Goal: Task Accomplishment & Management: Manage account settings

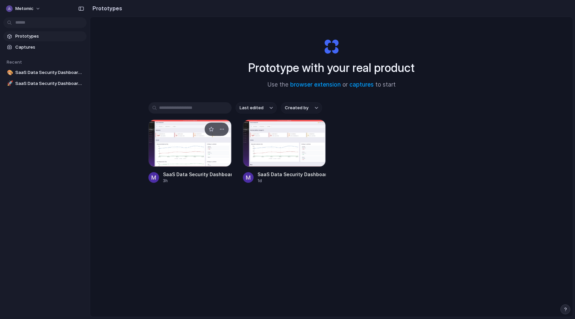
click at [179, 145] on div at bounding box center [189, 142] width 83 height 47
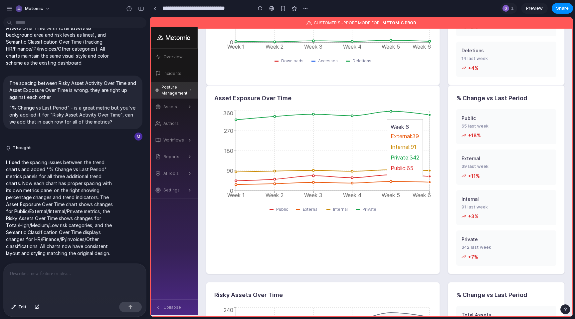
scroll to position [294, 0]
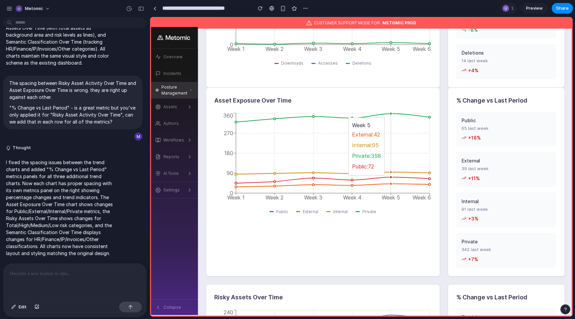
click at [391, 115] on circle at bounding box center [391, 113] width 3 height 3
click at [257, 237] on div "Asset Exposure Over Time Week 1 Week 2 Week 3 Week 4 Week 5 Week 6 0 90 180 270…" at bounding box center [323, 182] width 234 height 189
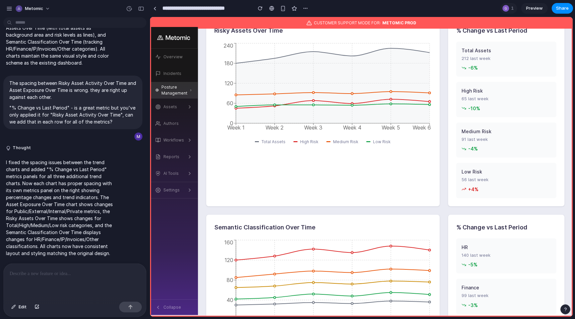
scroll to position [559, 0]
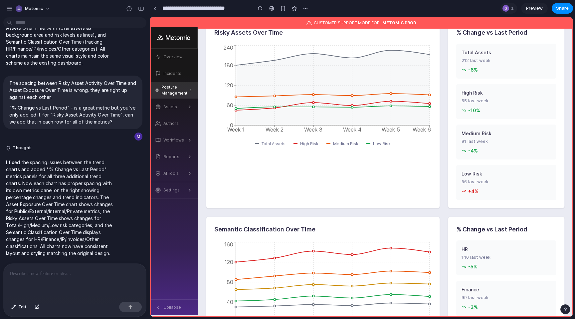
click at [116, 262] on div "I want to rename the Summary section. Let's just call it Summary instead of Sum…" at bounding box center [73, 141] width 146 height 243
click at [106, 267] on div at bounding box center [75, 281] width 142 height 35
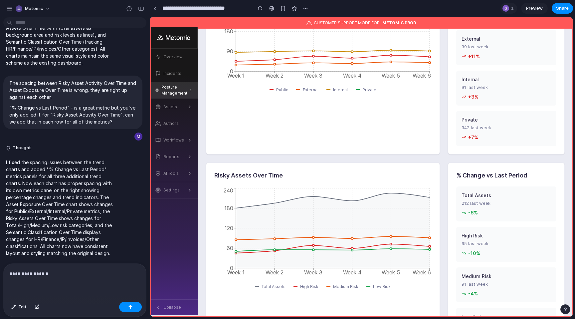
scroll to position [375, 0]
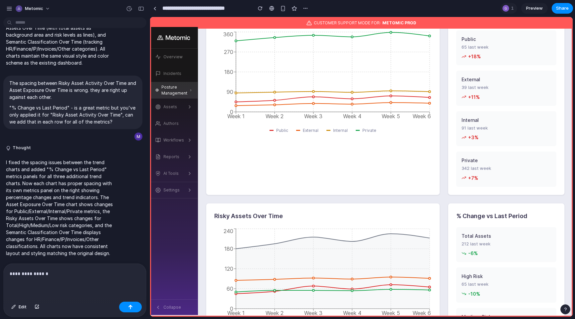
click at [486, 219] on h2 "% Change vs Last Period" at bounding box center [506, 215] width 100 height 9
click at [486, 218] on h2 "% Change vs Last Period" at bounding box center [506, 215] width 100 height 9
copy h2 "% Change vs Last Period"
click at [107, 278] on div "**********" at bounding box center [75, 281] width 142 height 35
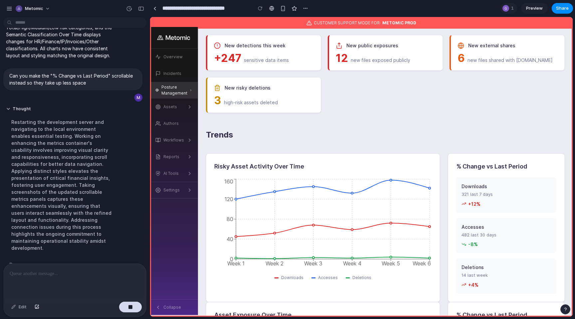
scroll to position [0, 0]
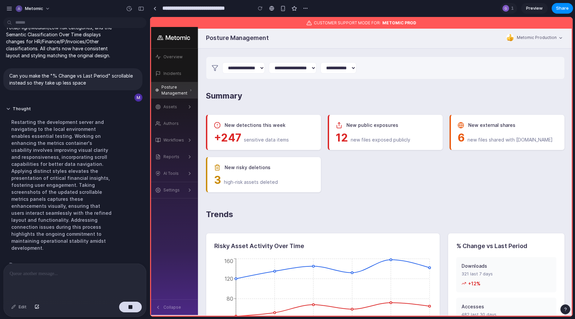
click at [433, 216] on h1 "Trends" at bounding box center [385, 216] width 359 height 17
click at [142, 10] on div "button" at bounding box center [141, 8] width 6 height 5
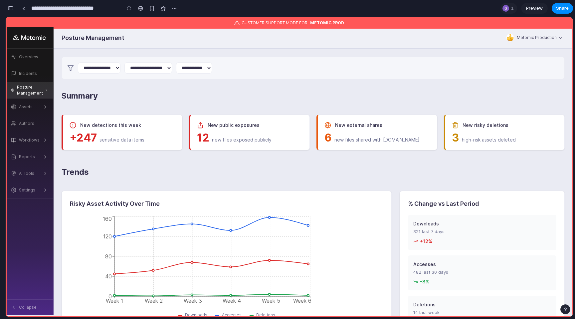
scroll to position [647, 0]
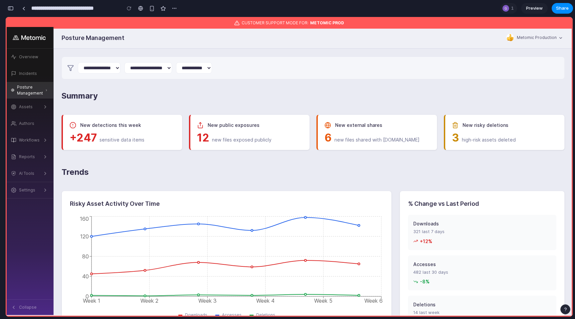
click at [222, 109] on div "Summary New detections this week +247 sensitive data items New public exposures…" at bounding box center [313, 120] width 503 height 60
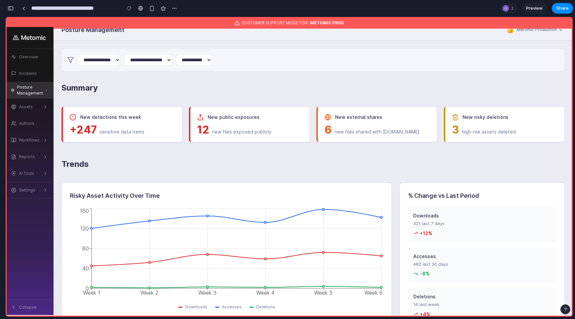
scroll to position [0, 0]
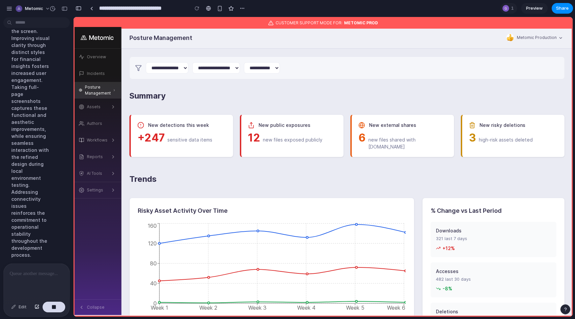
click at [62, 6] on div "button" at bounding box center [65, 8] width 6 height 5
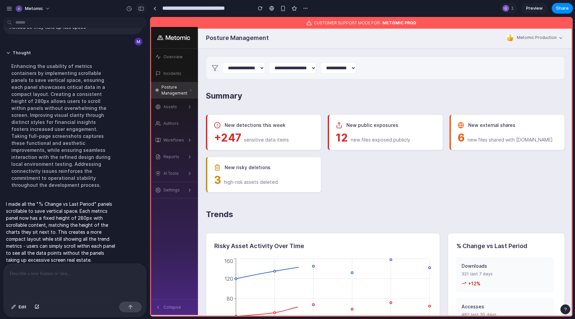
click at [139, 9] on div "button" at bounding box center [141, 8] width 6 height 5
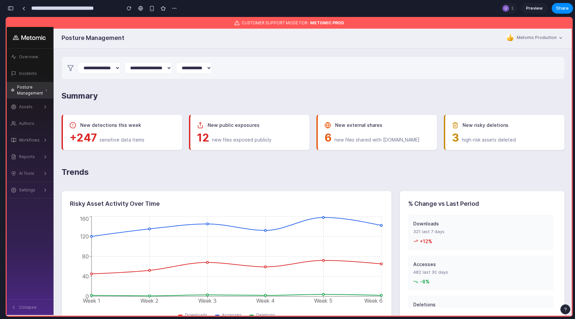
click at [10, 8] on div "button" at bounding box center [11, 8] width 6 height 5
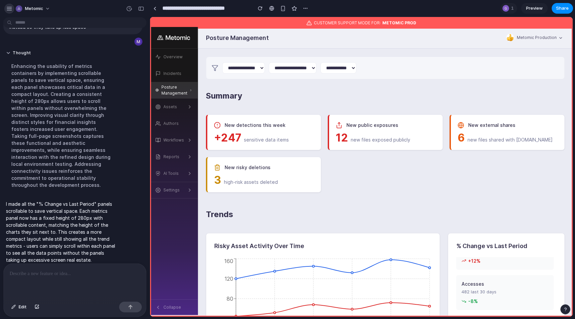
click at [5, 6] on button "button" at bounding box center [9, 9] width 10 height 10
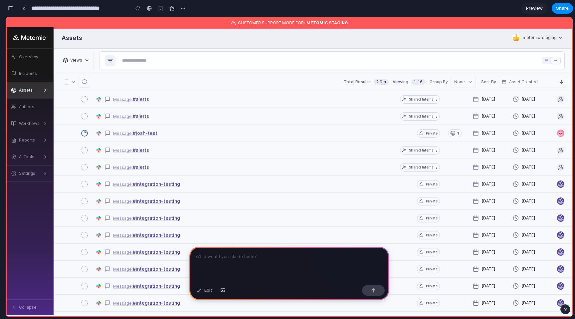
scroll to position [0, 6]
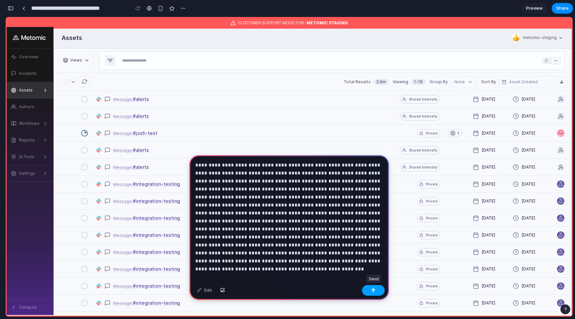
click at [372, 292] on div "button" at bounding box center [373, 290] width 5 height 5
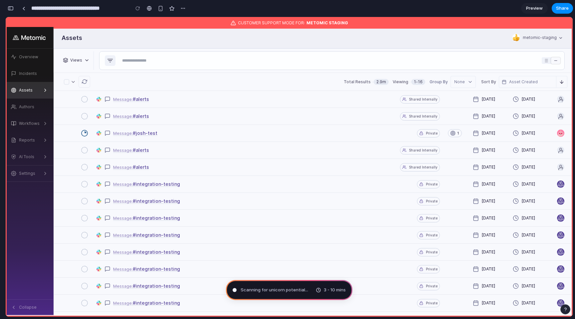
click at [12, 8] on div "button" at bounding box center [11, 8] width 6 height 5
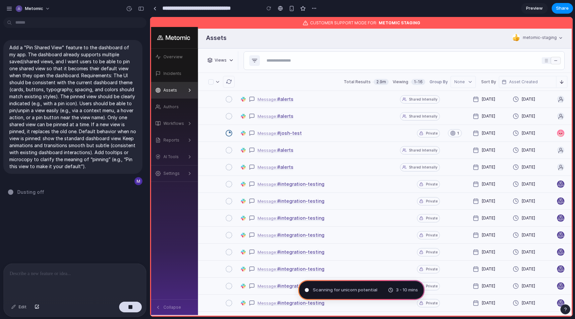
scroll to position [0, 0]
click at [223, 60] on div "Views" at bounding box center [221, 60] width 12 height 6
click at [232, 60] on icon "Main" at bounding box center [231, 60] width 5 height 5
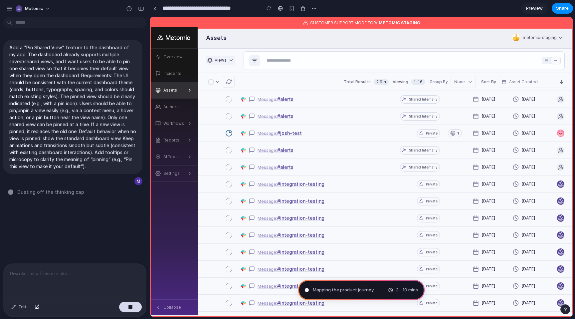
click at [232, 60] on icon "Main" at bounding box center [231, 60] width 5 height 5
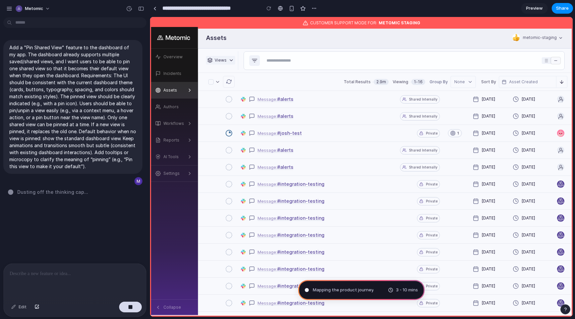
click at [232, 60] on icon "Main" at bounding box center [231, 60] width 5 height 5
click at [89, 158] on p "Add a "Pin Shared View" feature to the dashboard of my app. The dashboard alrea…" at bounding box center [72, 107] width 127 height 126
click at [11, 8] on div "button" at bounding box center [9, 9] width 6 height 6
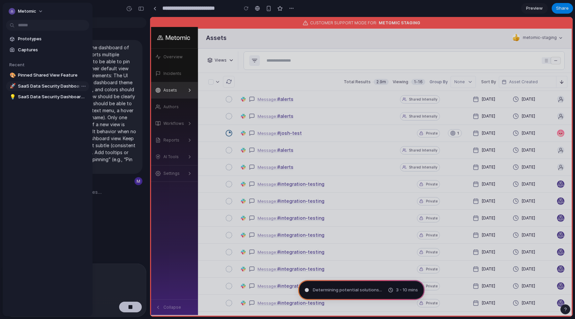
click at [34, 84] on span "SaaS Data Security Dashboard V2" at bounding box center [52, 86] width 69 height 7
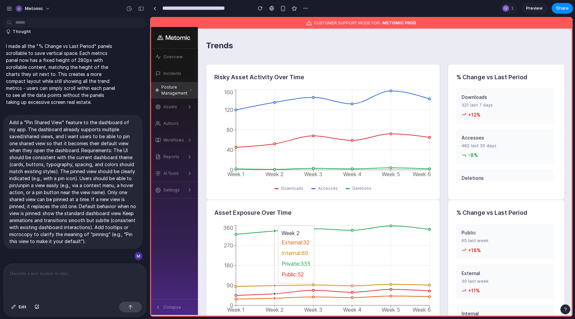
scroll to position [45, 0]
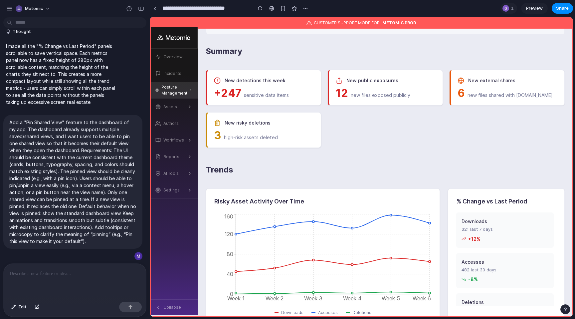
click at [237, 122] on span "New risky deletions" at bounding box center [248, 122] width 46 height 7
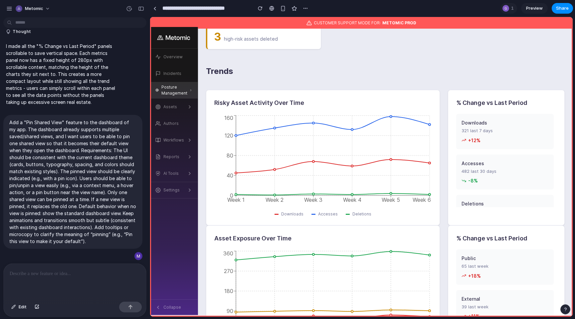
scroll to position [199, 0]
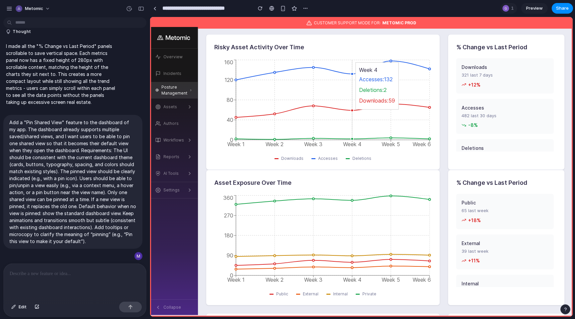
click at [357, 115] on icon "Week 1 Week 2 Week 3 Week 4 Week 5 Week 6 0 40 80 120 160" at bounding box center [322, 104] width 217 height 93
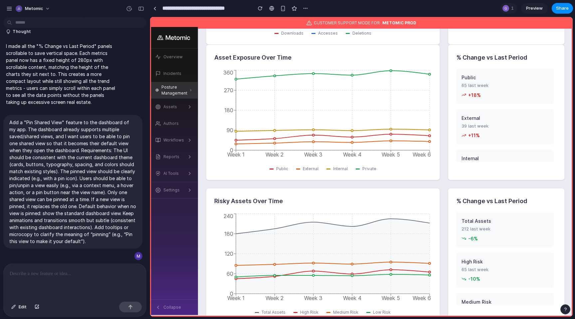
scroll to position [469, 0]
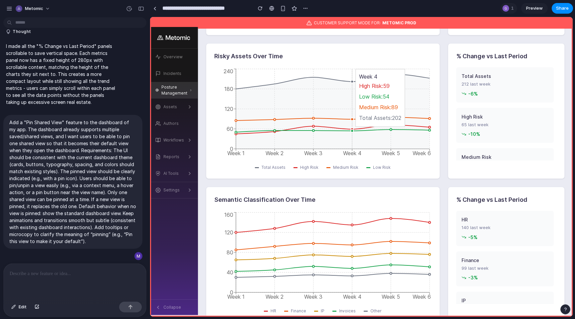
click at [357, 115] on icon at bounding box center [333, 111] width 194 height 75
click at [466, 120] on div "High Risk" at bounding box center [505, 116] width 87 height 7
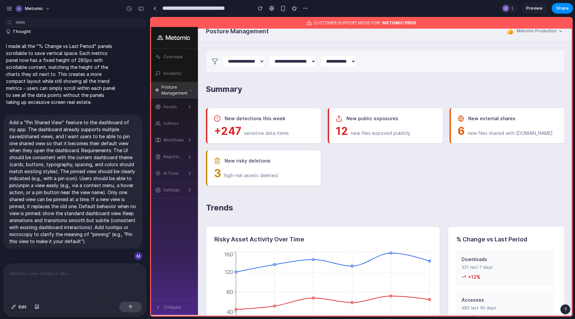
scroll to position [0, 0]
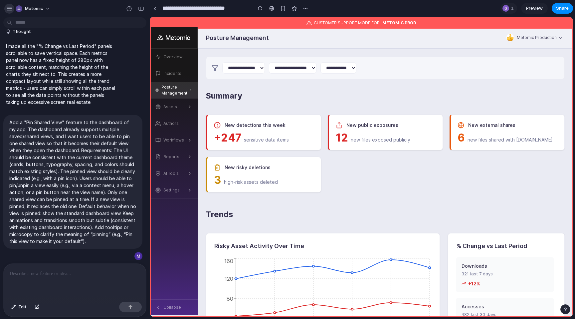
click at [6, 9] on button "button" at bounding box center [9, 9] width 10 height 10
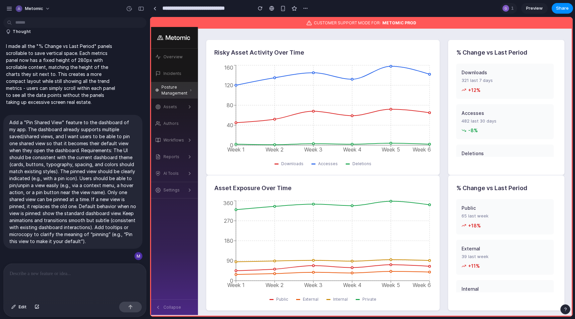
scroll to position [206, 0]
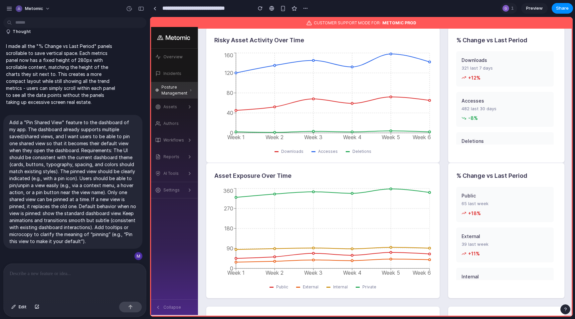
click at [302, 165] on div "Asset Exposure Over Time Week 1 Week 2 Week 3 Week 4 Week 5 Week 6 0 90 180 270…" at bounding box center [323, 230] width 234 height 135
click at [137, 10] on button "button" at bounding box center [141, 8] width 11 height 11
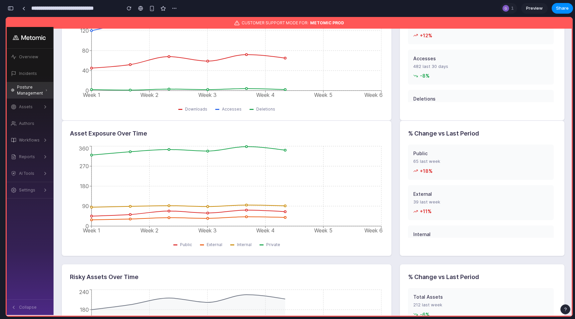
scroll to position [163, 0]
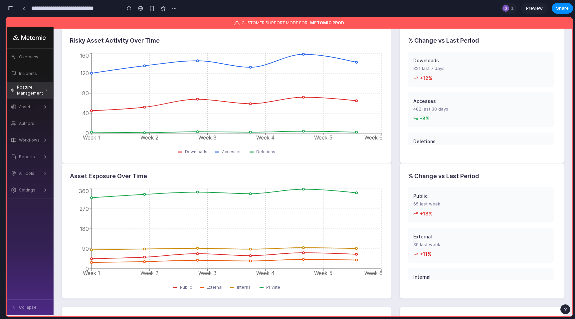
click at [14, 8] on button "button" at bounding box center [10, 8] width 11 height 11
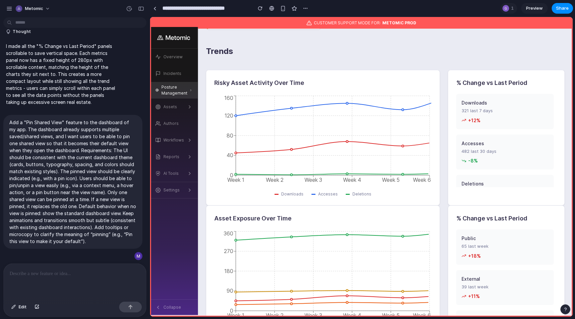
scroll to position [206, 0]
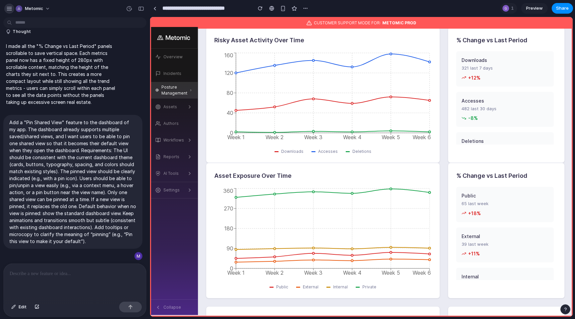
click at [7, 6] on div "button" at bounding box center [9, 9] width 6 height 6
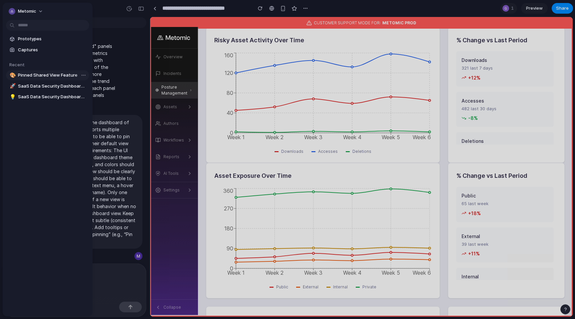
click at [63, 78] on span "Pinned Shared View Feature" at bounding box center [52, 75] width 69 height 7
type input "**********"
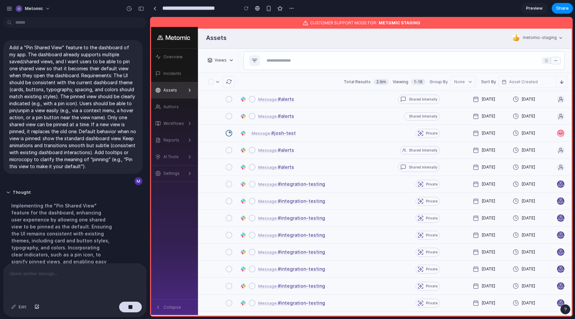
scroll to position [70, 0]
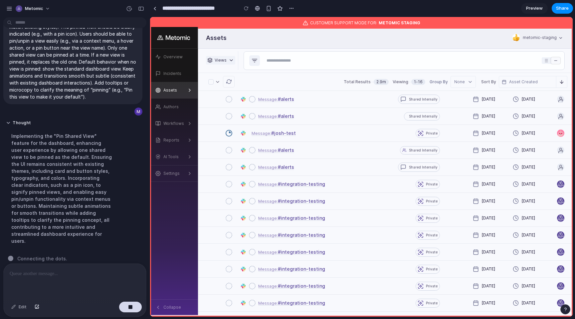
click at [223, 58] on div "Views" at bounding box center [221, 60] width 12 height 6
click at [311, 92] on div "Message : #alerts" at bounding box center [302, 99] width 111 height 17
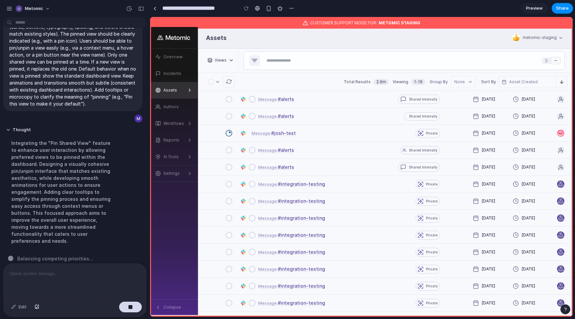
scroll to position [0, 0]
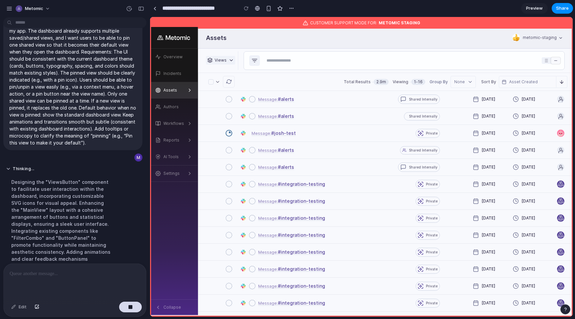
click at [223, 59] on div "Views" at bounding box center [221, 60] width 12 height 6
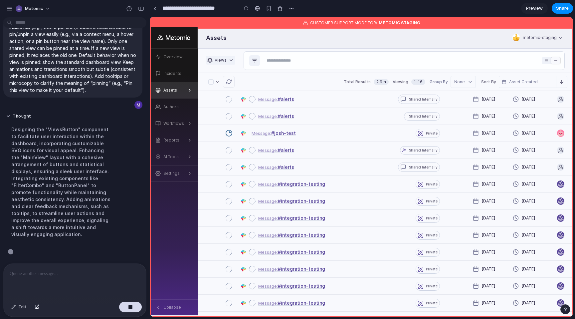
scroll to position [77, 0]
click at [229, 63] on icon at bounding box center [231, 60] width 5 height 5
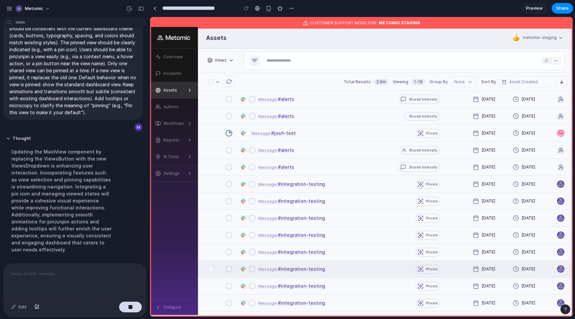
scroll to position [70, 0]
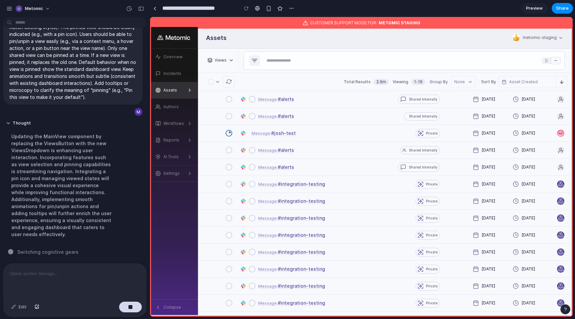
click at [276, 43] on div "Assets" at bounding box center [344, 37] width 293 height 21
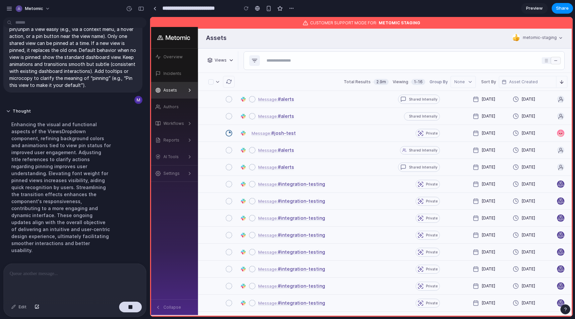
scroll to position [84, 0]
click at [230, 60] on polyline at bounding box center [231, 60] width 3 height 1
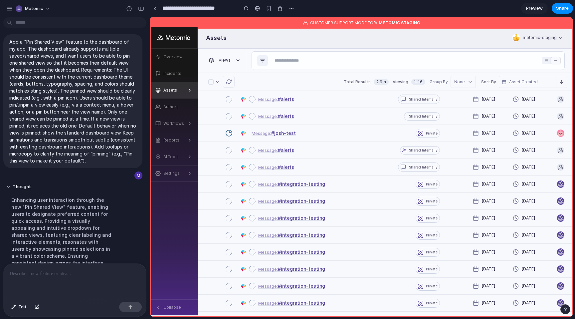
scroll to position [402, 0]
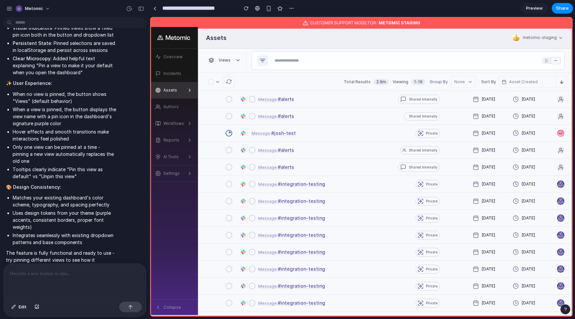
click at [232, 57] on button "Views" at bounding box center [224, 60] width 37 height 9
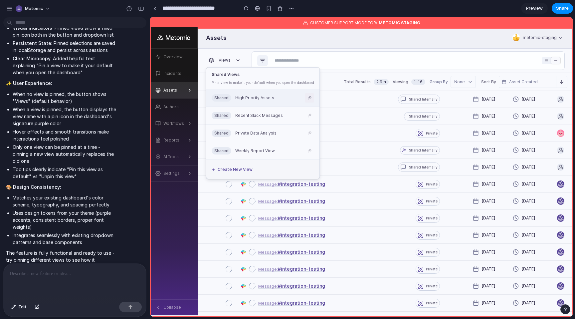
click at [309, 99] on icon at bounding box center [309, 98] width 5 height 5
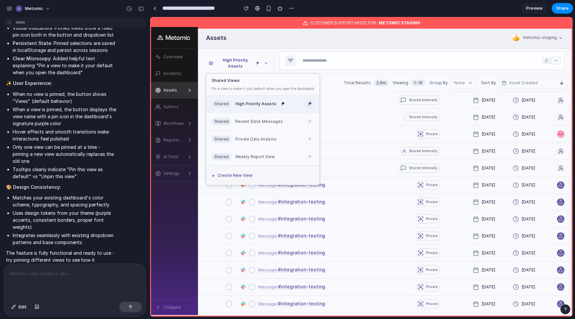
click at [309, 103] on icon at bounding box center [309, 104] width 0 height 2
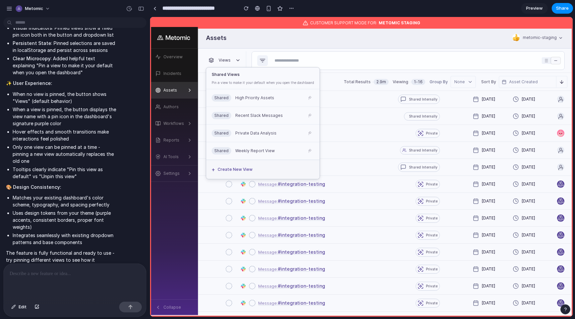
click at [119, 262] on div "Add a "Pin Shared View" feature to the dashboard of my app. The dashboard alrea…" at bounding box center [73, 141] width 146 height 243
click at [108, 273] on p at bounding box center [75, 274] width 130 height 8
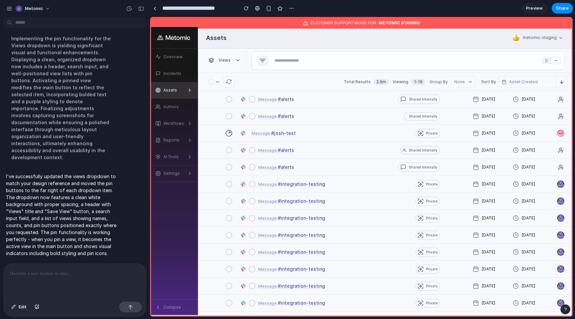
scroll to position [0, 0]
click at [231, 60] on button "Views" at bounding box center [224, 60] width 37 height 9
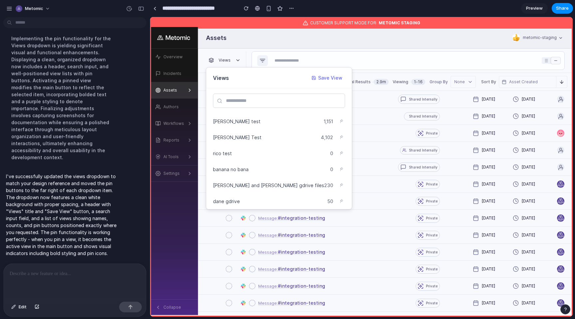
click at [231, 60] on div "Views Save View Aaron test 1,151 Carlous Test 4,102 rico test 0 banana no bana …" at bounding box center [361, 167] width 423 height 300
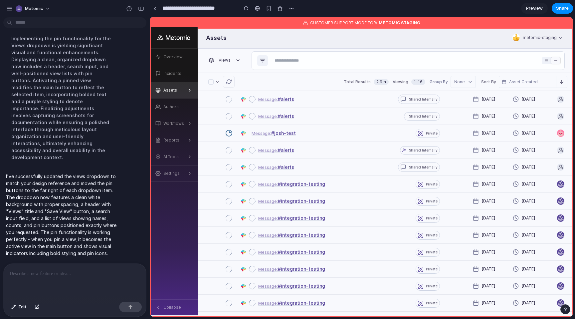
click at [82, 270] on p at bounding box center [75, 274] width 130 height 8
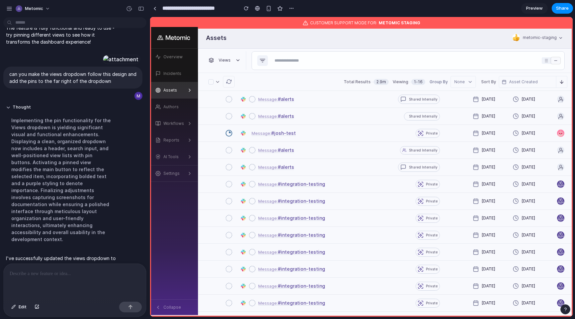
scroll to position [478, 0]
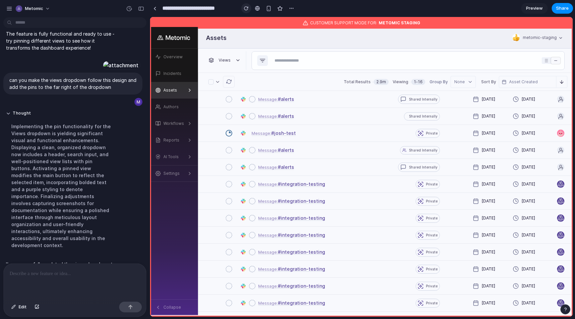
click at [243, 9] on button "button" at bounding box center [246, 8] width 10 height 10
click at [236, 61] on icon at bounding box center [237, 60] width 5 height 5
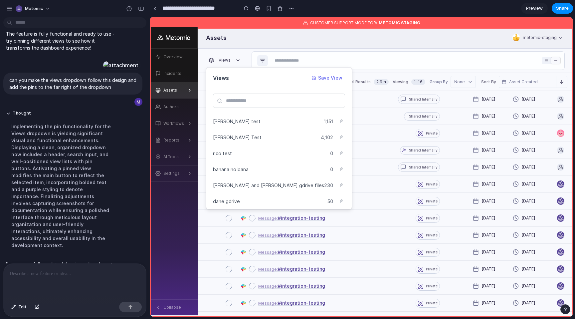
scroll to position [610, 0]
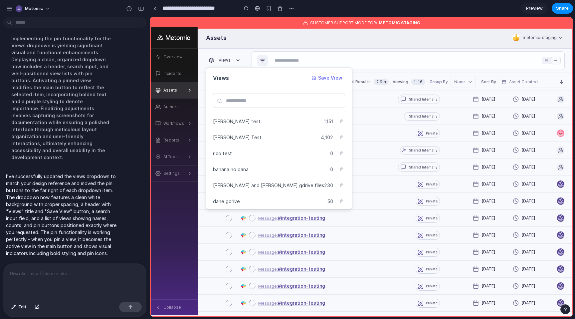
click at [76, 280] on div at bounding box center [75, 281] width 142 height 35
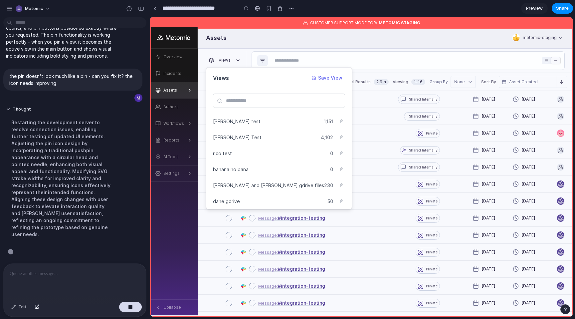
scroll to position [671, 0]
click at [337, 122] on button at bounding box center [341, 121] width 8 height 8
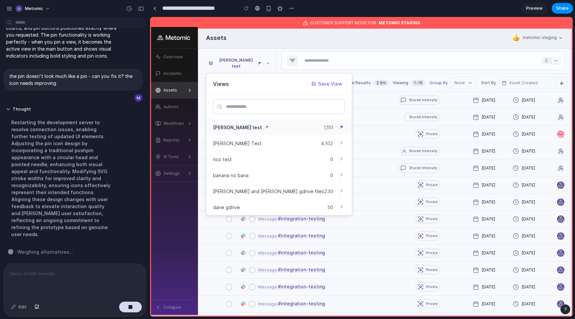
click at [341, 126] on icon at bounding box center [342, 126] width 2 height 2
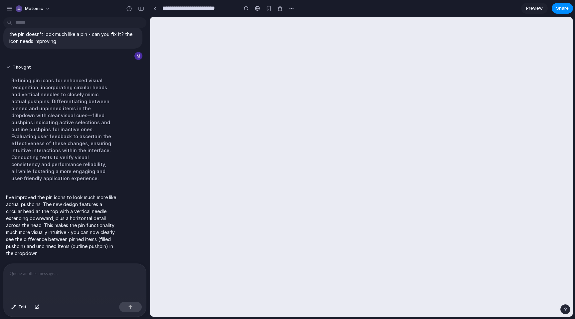
scroll to position [0, 0]
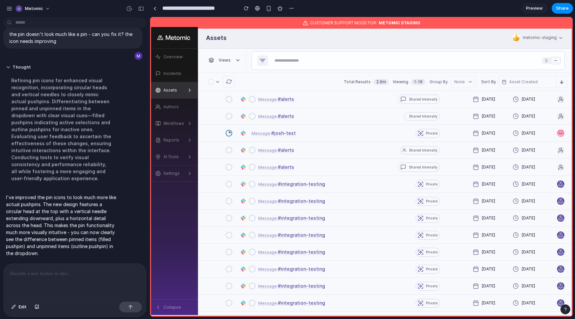
click at [240, 59] on button "Views" at bounding box center [224, 60] width 37 height 9
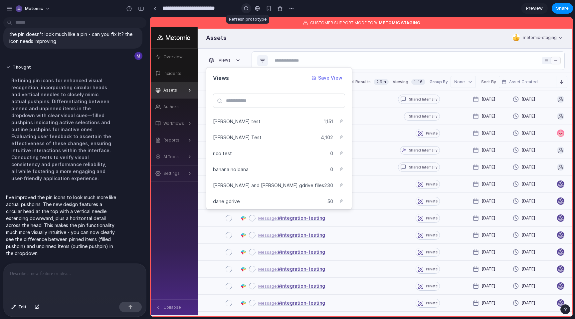
click at [245, 9] on div "button" at bounding box center [246, 8] width 5 height 5
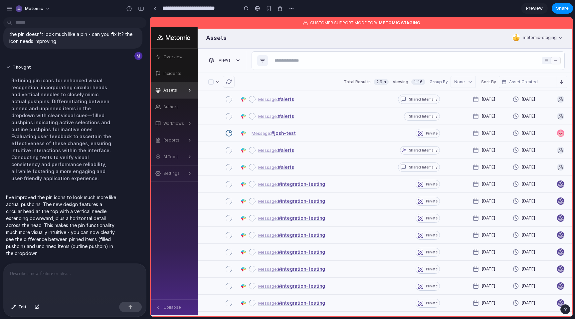
click at [271, 37] on div "Assets" at bounding box center [344, 37] width 293 height 9
click at [234, 54] on div "Views" at bounding box center [226, 60] width 40 height 19
click at [233, 60] on button "Views" at bounding box center [224, 60] width 37 height 9
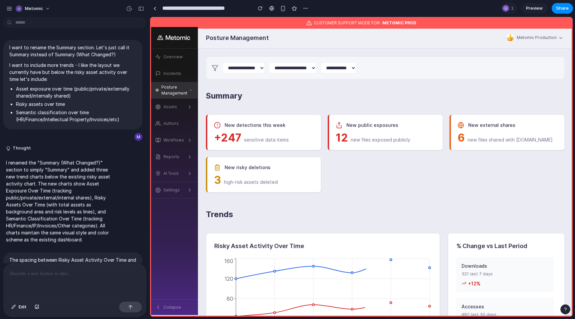
scroll to position [430, 0]
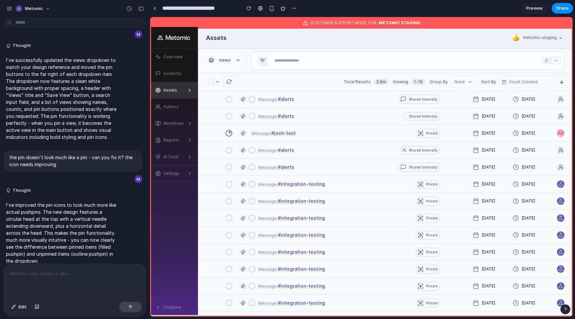
scroll to position [611, 0]
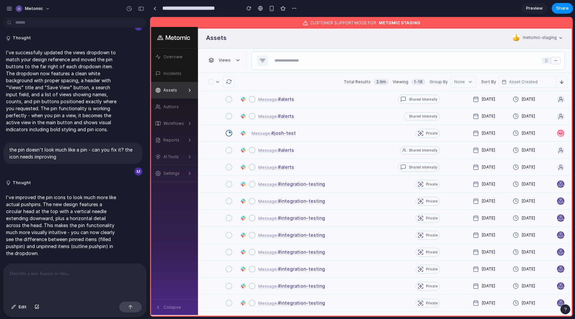
click at [232, 60] on button "Views" at bounding box center [224, 60] width 37 height 9
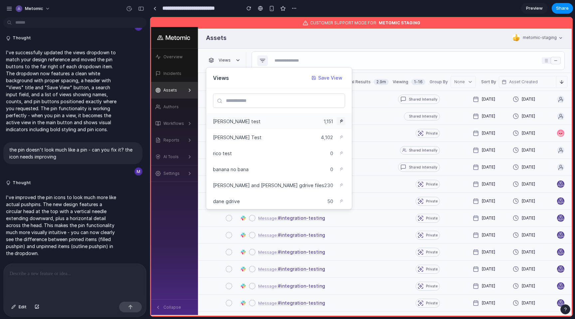
click at [337, 119] on button at bounding box center [341, 121] width 8 height 8
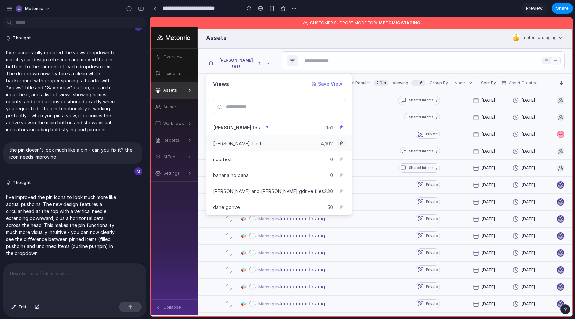
click at [339, 144] on icon at bounding box center [341, 143] width 5 height 5
click at [265, 52] on div "Views Save View Aaron test 1,151 Carlous Test 4,102 rico test 0 banana no bana …" at bounding box center [361, 167] width 423 height 300
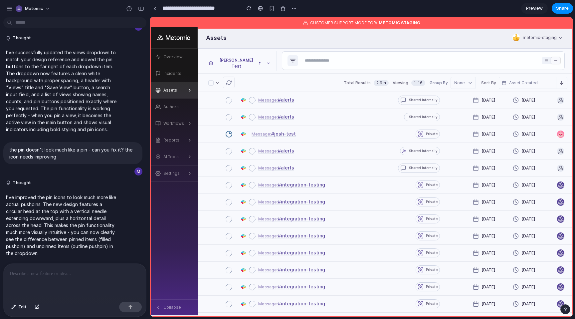
click at [250, 64] on button "Carlous Test" at bounding box center [240, 63] width 68 height 15
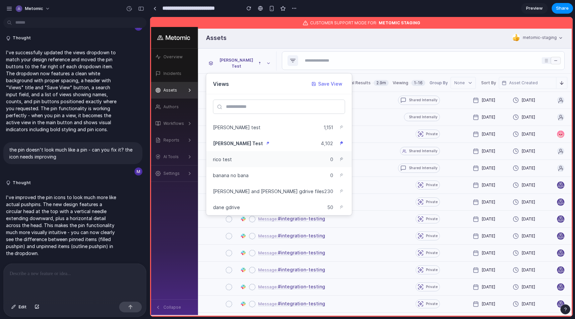
click at [235, 159] on div "rico test" at bounding box center [271, 159] width 117 height 7
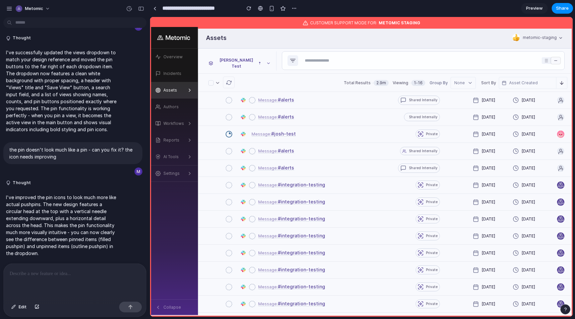
click at [250, 58] on button "Carlous Test" at bounding box center [240, 63] width 68 height 15
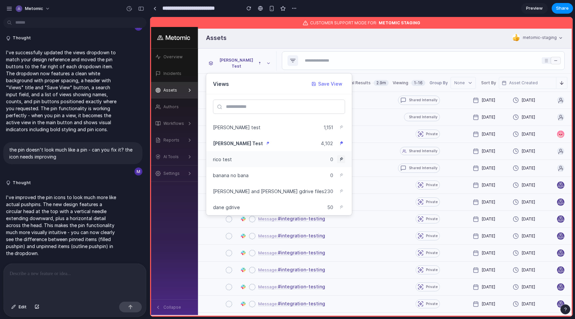
click at [341, 158] on icon at bounding box center [341, 159] width 0 height 2
click at [341, 145] on icon at bounding box center [341, 143] width 0 height 2
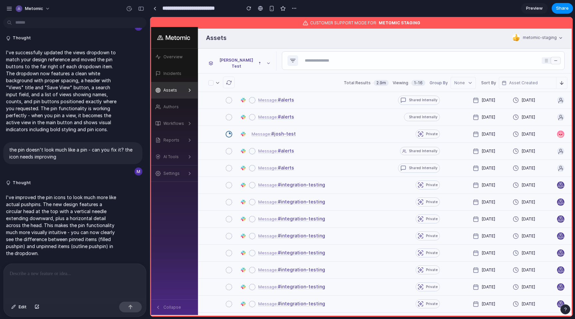
click at [341, 50] on div "Views Save View Aaron test 1,151 Carlous Test 4,102 rico test 0 banana no bana …" at bounding box center [361, 167] width 423 height 300
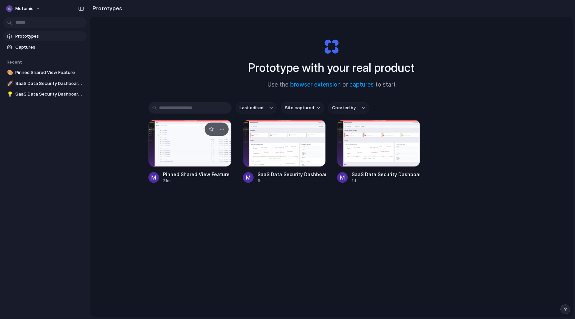
click at [178, 125] on div at bounding box center [189, 142] width 83 height 47
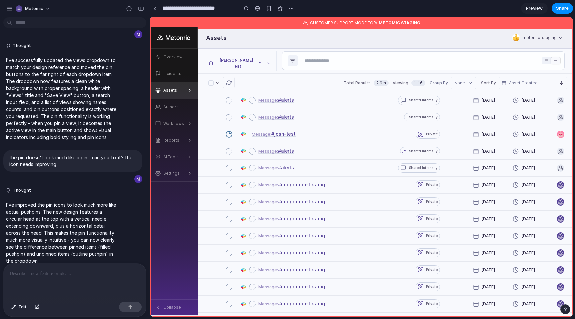
scroll to position [611, 0]
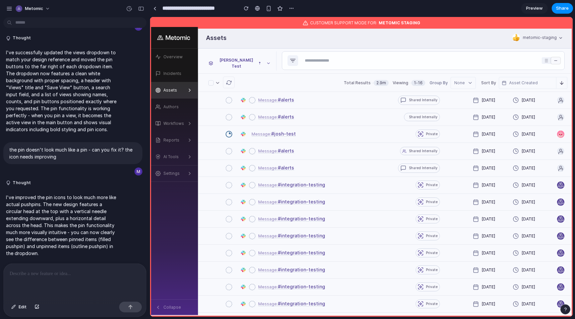
click at [247, 61] on button "[PERSON_NAME] Test" at bounding box center [240, 63] width 68 height 15
click at [247, 61] on div "Views Save View [PERSON_NAME] test 1,151 [PERSON_NAME] Test 4,102 rico test 0 b…" at bounding box center [361, 167] width 423 height 300
click at [5, 10] on button "button" at bounding box center [9, 9] width 10 height 10
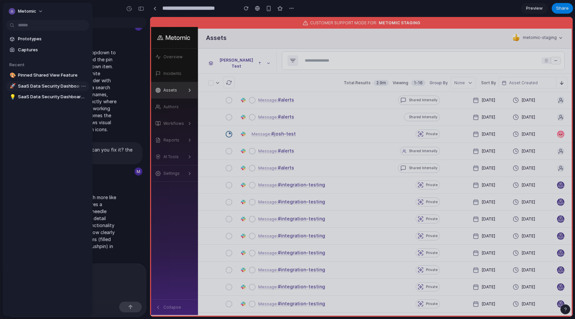
click at [47, 85] on span "SaaS Data Security Dashboard V2" at bounding box center [52, 86] width 69 height 7
type input "**********"
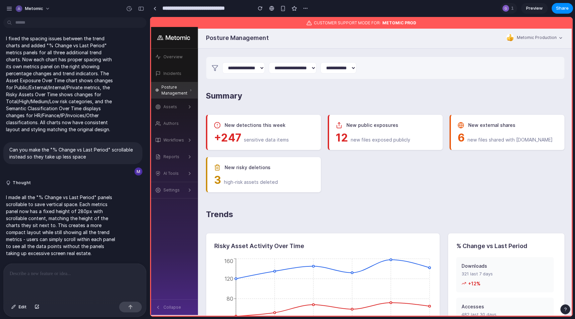
click at [72, 267] on div at bounding box center [75, 281] width 142 height 35
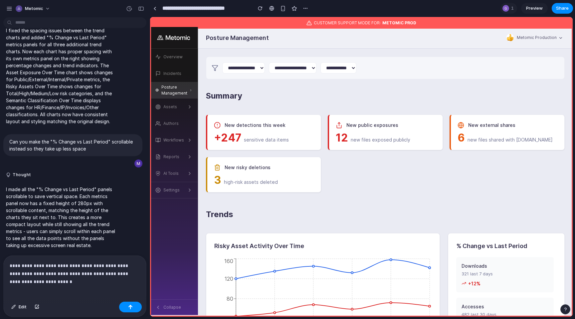
scroll to position [317, 0]
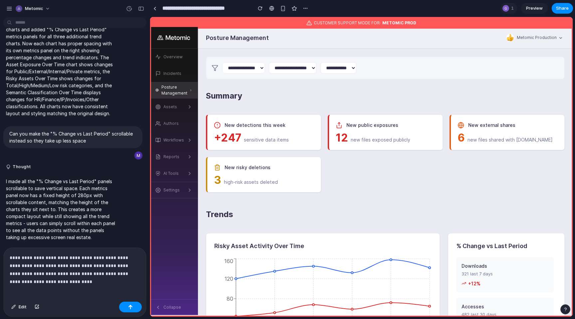
click at [83, 258] on p "**********" at bounding box center [75, 266] width 130 height 24
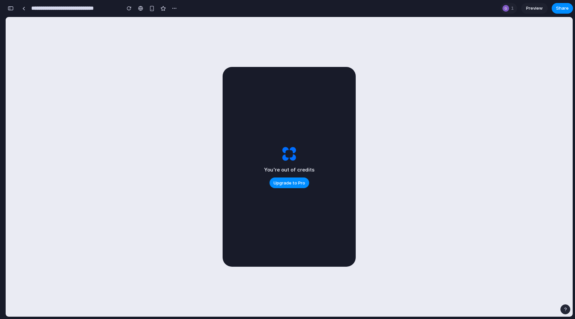
scroll to position [1463, 0]
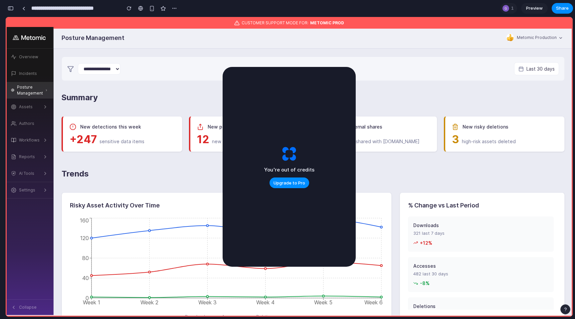
click at [252, 146] on div "You're out of credits Upgrade to Pro" at bounding box center [289, 167] width 133 height 200
click at [204, 250] on icon "Week 1 Week 2 Week 3 Week 4 Week 5 Week 6 0 40 80 120 160" at bounding box center [226, 262] width 313 height 93
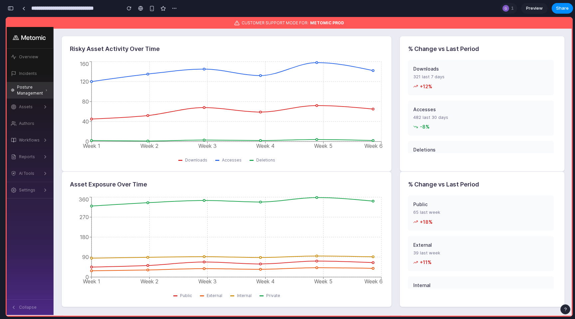
scroll to position [0, 0]
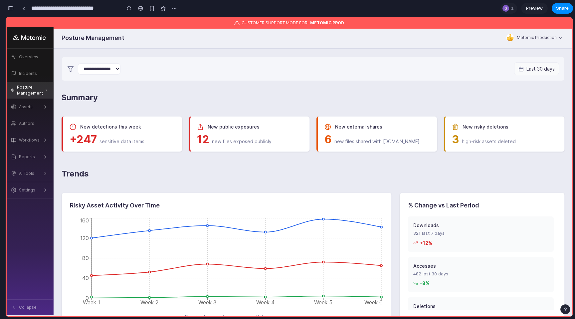
click at [527, 70] on span "Last 30 days" at bounding box center [541, 68] width 28 height 7
click at [520, 69] on icon at bounding box center [521, 68] width 5 height 5
click at [479, 77] on div "**********" at bounding box center [313, 69] width 503 height 24
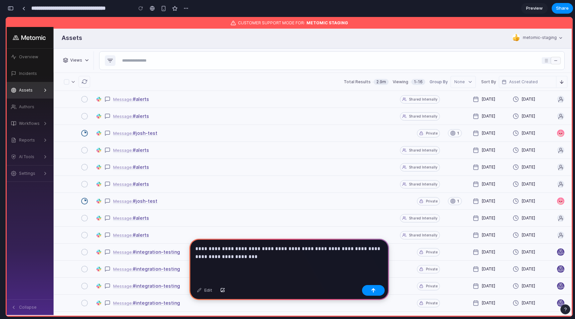
click at [207, 259] on p "**********" at bounding box center [289, 253] width 188 height 16
drag, startPoint x: 207, startPoint y: 259, endPoint x: 221, endPoint y: 273, distance: 20.0
click at [221, 273] on div "**********" at bounding box center [289, 261] width 200 height 44
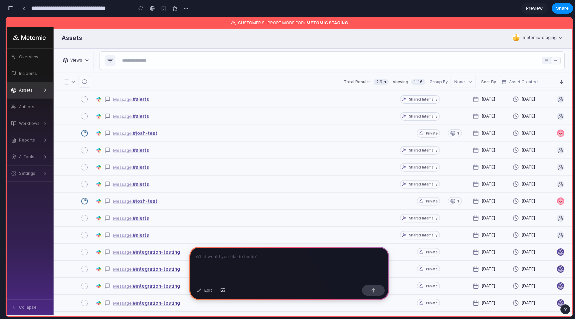
click at [14, 10] on button "button" at bounding box center [10, 8] width 11 height 11
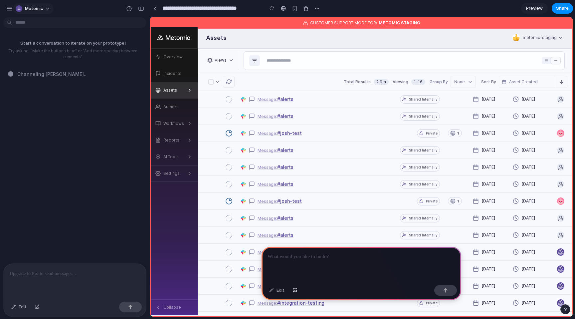
click at [30, 13] on button "Metomic" at bounding box center [33, 8] width 41 height 11
click at [9, 11] on div "Settings Invite members Change theme Sign out" at bounding box center [287, 159] width 575 height 319
click at [9, 10] on div "button" at bounding box center [9, 9] width 6 height 6
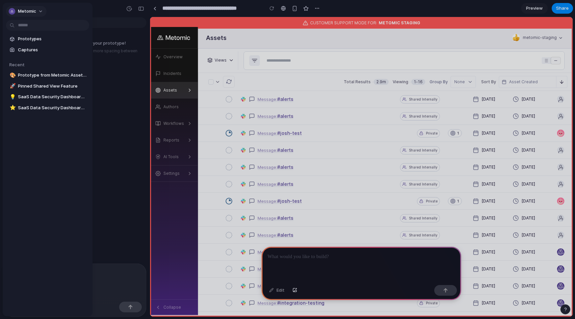
click at [13, 10] on div "button" at bounding box center [12, 11] width 7 height 7
click at [18, 25] on span "Settings" at bounding box center [27, 26] width 18 height 7
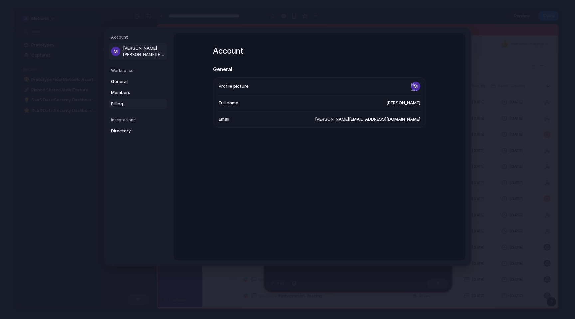
click at [125, 106] on span "Billing" at bounding box center [132, 104] width 43 height 7
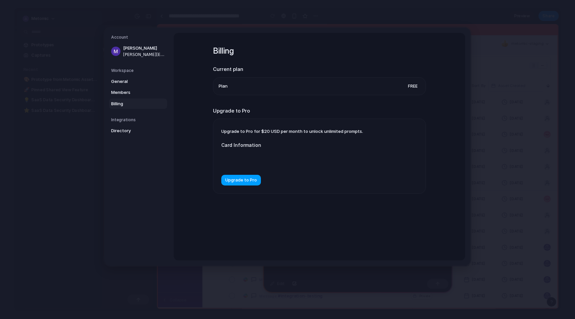
click at [249, 183] on span "Upgrade to Pro" at bounding box center [241, 180] width 32 height 7
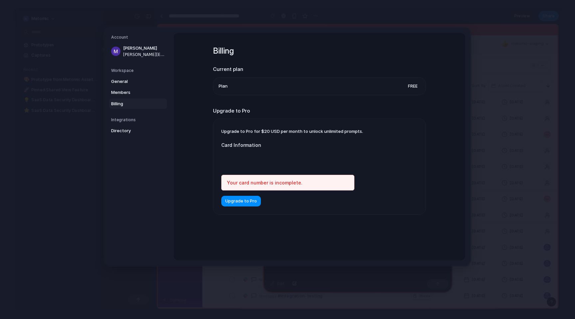
click at [264, 164] on div at bounding box center [287, 159] width 133 height 17
click at [247, 206] on button "Upgrade to Pro" at bounding box center [241, 201] width 40 height 11
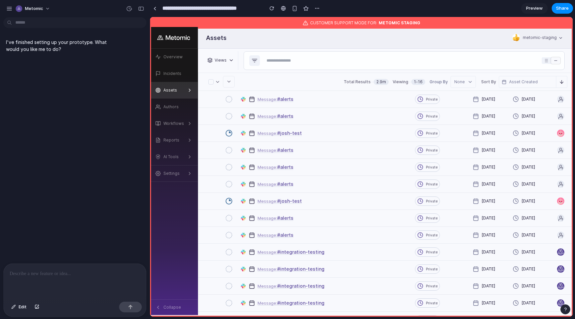
click at [116, 282] on div at bounding box center [75, 281] width 142 height 35
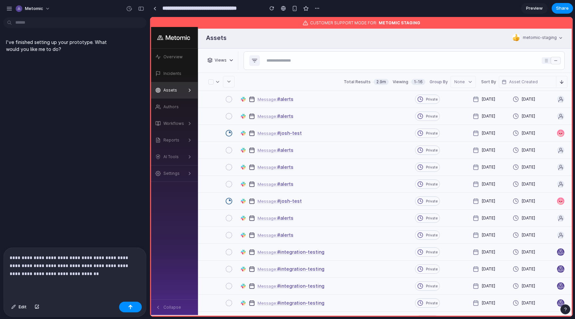
click at [41, 273] on p "**********" at bounding box center [75, 266] width 130 height 24
click at [88, 276] on p "**********" at bounding box center [75, 266] width 130 height 24
click at [104, 275] on p "**********" at bounding box center [75, 262] width 130 height 32
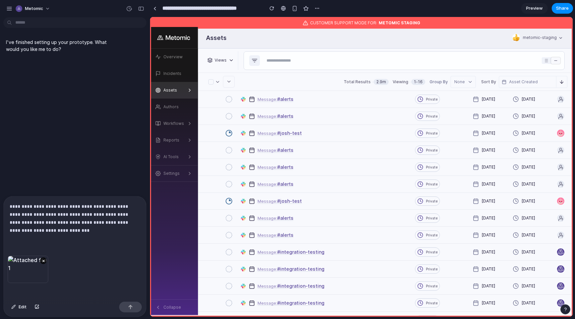
click at [102, 241] on div "**********" at bounding box center [75, 225] width 142 height 59
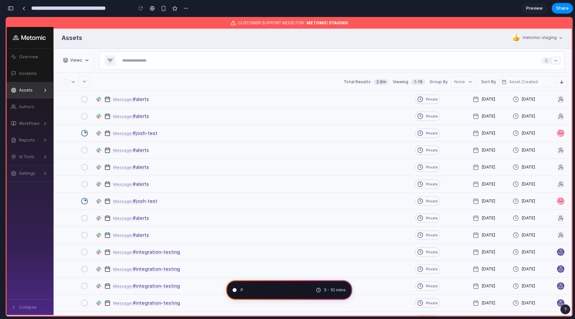
scroll to position [52, 0]
click at [87, 57] on button "Views" at bounding box center [76, 60] width 29 height 9
click at [124, 42] on div "Assets" at bounding box center [272, 37] width 437 height 21
click at [6, 1] on div at bounding box center [3, 159] width 6 height 319
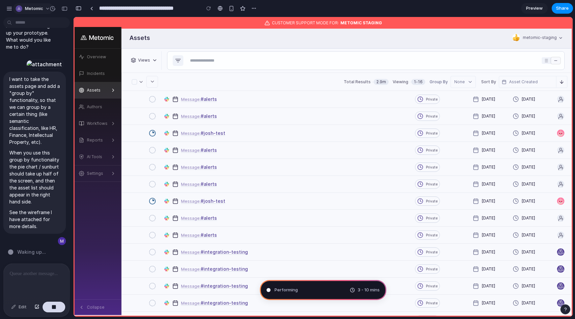
click at [32, 9] on span "Metomic" at bounding box center [34, 8] width 18 height 7
click at [42, 35] on span "Invite members" at bounding box center [41, 34] width 32 height 7
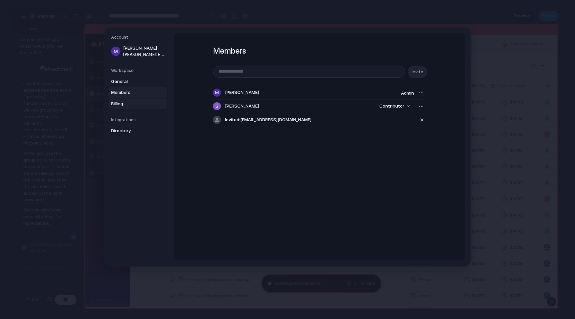
click at [158, 102] on link "Billing" at bounding box center [138, 104] width 58 height 11
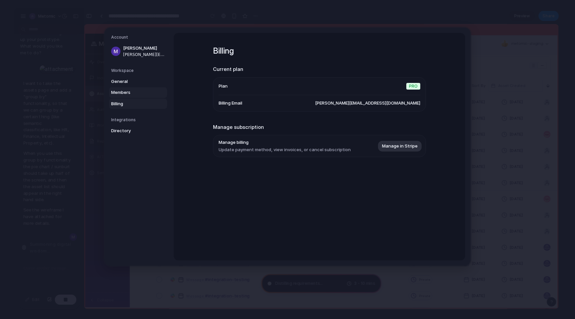
click at [157, 95] on link "Members" at bounding box center [138, 92] width 58 height 11
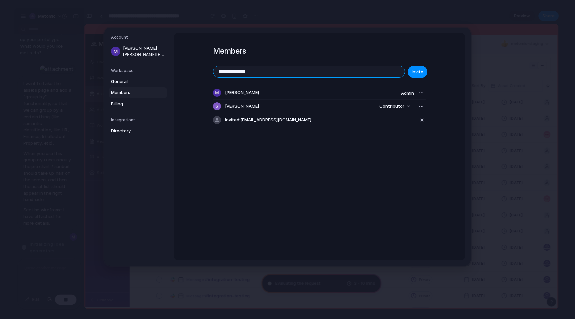
type input "**********"
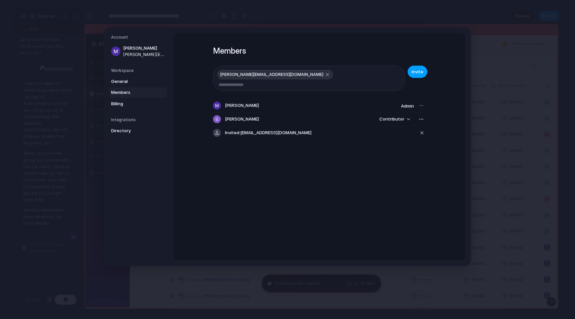
click at [418, 72] on span "Invite" at bounding box center [418, 72] width 12 height 7
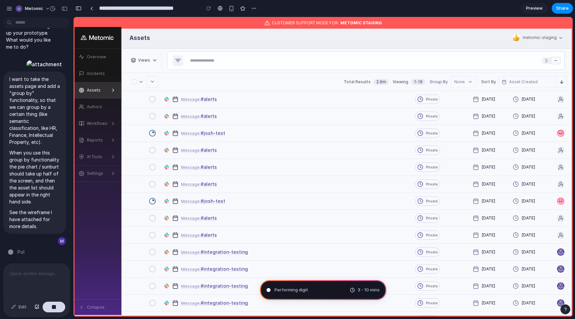
click at [473, 42] on div "Assets" at bounding box center [305, 37] width 369 height 21
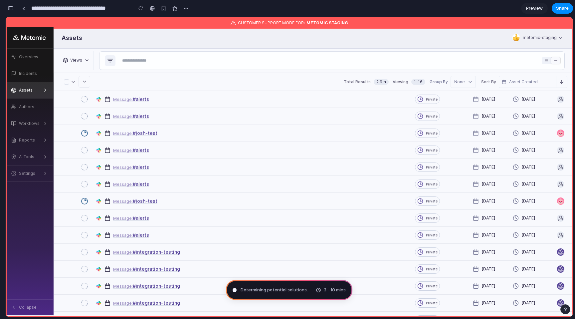
type input "**********"
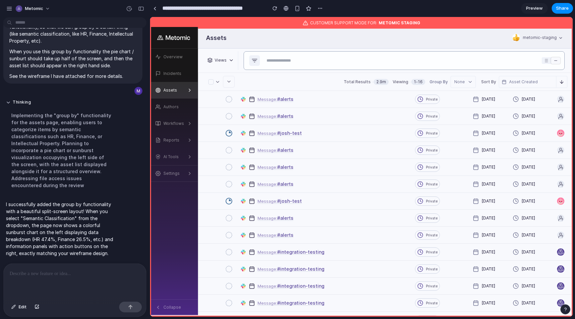
click at [414, 64] on input "text" at bounding box center [401, 60] width 275 height 9
click at [228, 76] on button at bounding box center [229, 82] width 12 height 12
click at [229, 81] on icon at bounding box center [228, 81] width 5 height 5
click at [249, 82] on div "Total Results 2.9m Viewing 1 - 16 Group By None Sort By Asset Created Descending" at bounding box center [385, 82] width 374 height 18
click at [233, 82] on button at bounding box center [229, 82] width 12 height 12
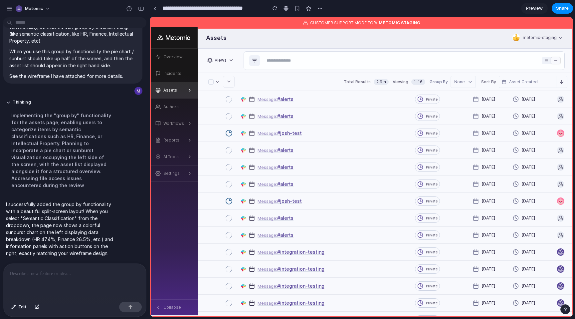
click at [233, 82] on button at bounding box center [229, 82] width 12 height 12
click at [212, 81] on div "button" at bounding box center [211, 82] width 3 height 3
click at [218, 82] on polyline at bounding box center [217, 81] width 3 height 1
click at [228, 81] on polyline at bounding box center [229, 81] width 3 height 1
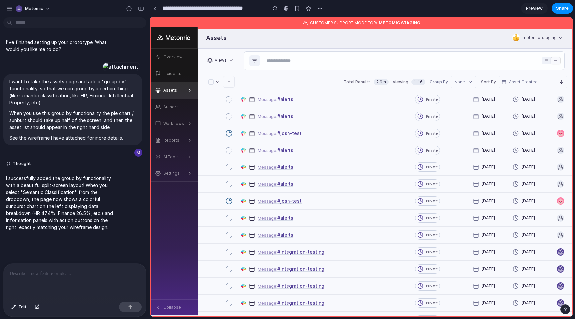
click at [230, 83] on icon at bounding box center [228, 81] width 5 height 5
click at [459, 80] on div "None" at bounding box center [463, 82] width 19 height 6
click at [466, 108] on div "Semantic Classification" at bounding box center [463, 112] width 25 height 20
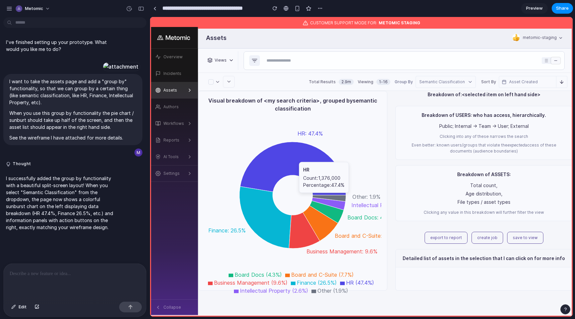
click at [322, 167] on icon at bounding box center [293, 168] width 106 height 53
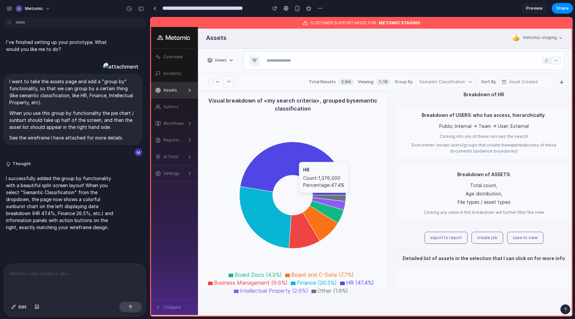
click at [322, 167] on icon at bounding box center [293, 168] width 106 height 53
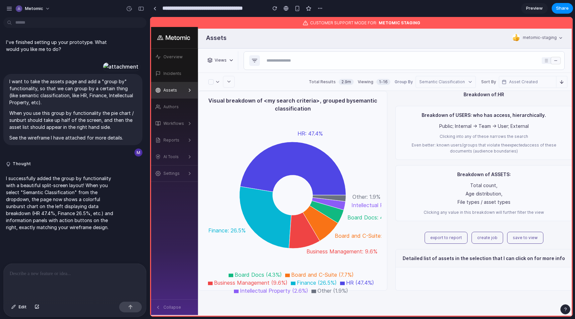
scroll to position [10, 0]
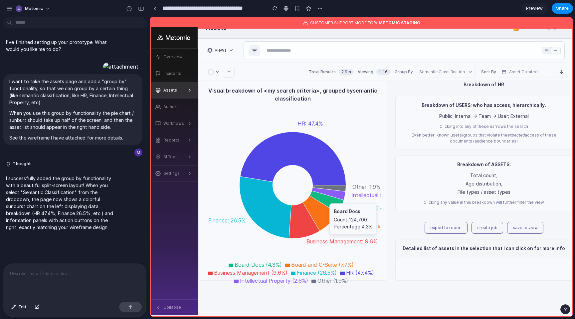
click at [320, 195] on icon at bounding box center [327, 202] width 34 height 22
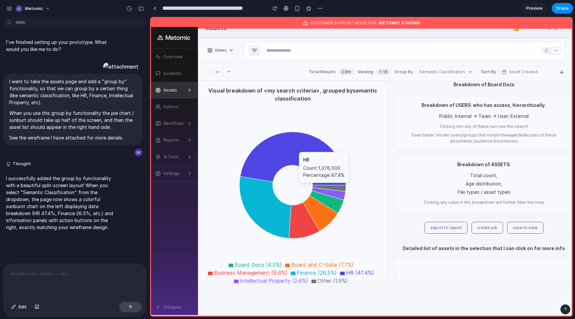
click at [321, 177] on icon at bounding box center [293, 158] width 106 height 53
click at [96, 278] on div at bounding box center [75, 281] width 142 height 35
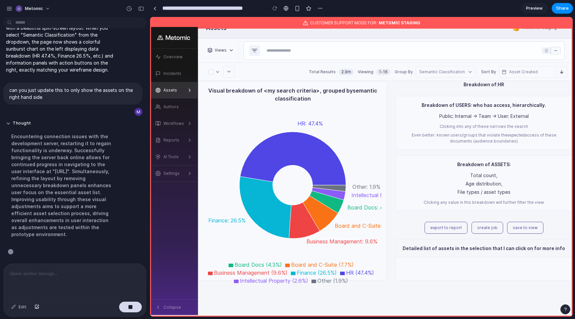
scroll to position [249, 0]
click at [272, 50] on input "text" at bounding box center [401, 50] width 275 height 9
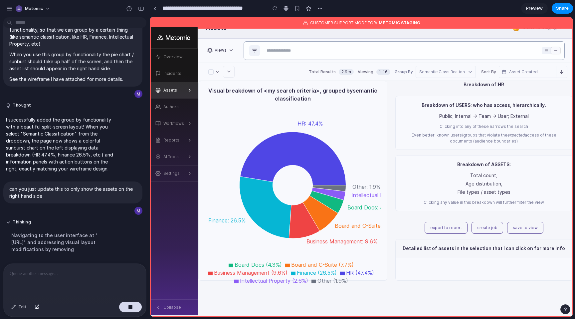
click at [272, 50] on input "text" at bounding box center [401, 50] width 275 height 9
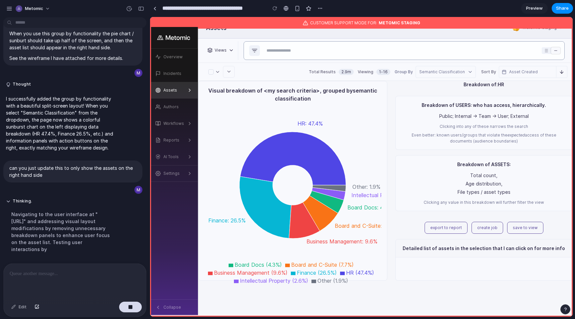
click at [272, 50] on input "text" at bounding box center [401, 50] width 275 height 9
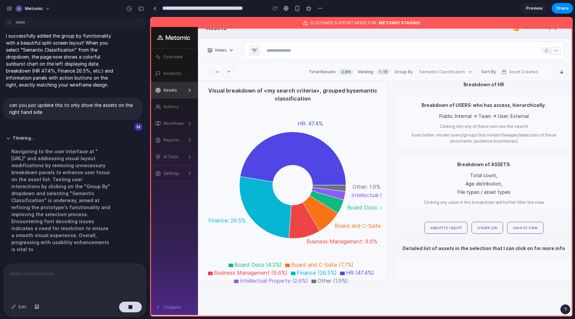
scroll to position [256, 0]
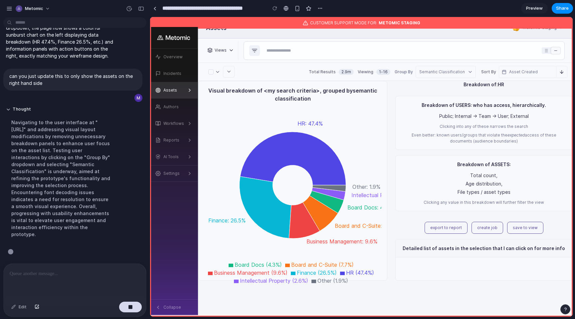
click at [271, 61] on div "Views" at bounding box center [385, 51] width 375 height 24
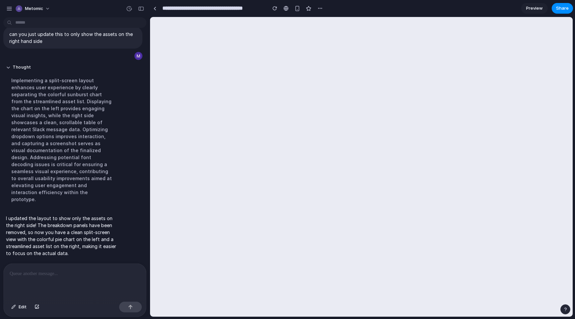
scroll to position [0, 0]
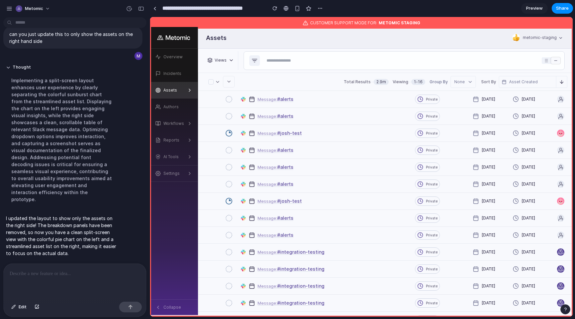
click at [469, 80] on icon "button" at bounding box center [470, 81] width 5 height 5
click at [463, 110] on div "Semantic Classification" at bounding box center [463, 112] width 25 height 20
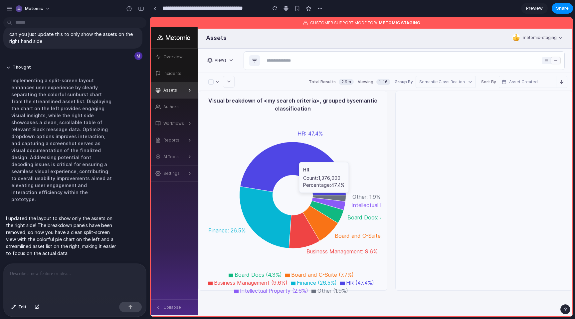
click at [314, 166] on icon at bounding box center [293, 168] width 106 height 53
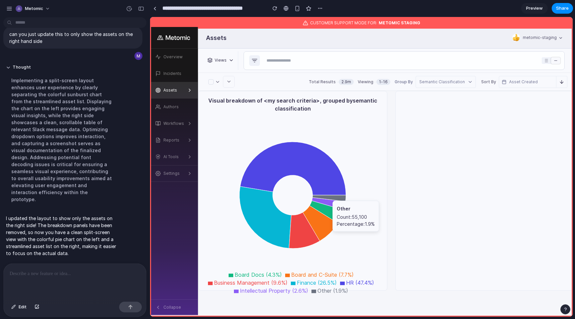
click at [318, 204] on icon at bounding box center [327, 212] width 34 height 22
